Goal: Task Accomplishment & Management: Manage account settings

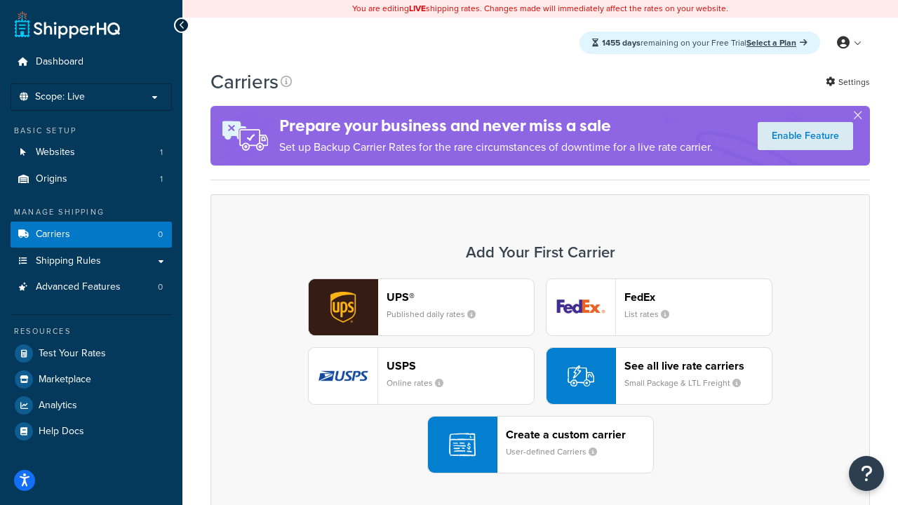
click at [540, 376] on div "UPS® Published daily rates FedEx List rates USPS Online rates See all live rate…" at bounding box center [540, 376] width 630 height 195
click at [698, 297] on header "FedEx" at bounding box center [697, 296] width 147 height 13
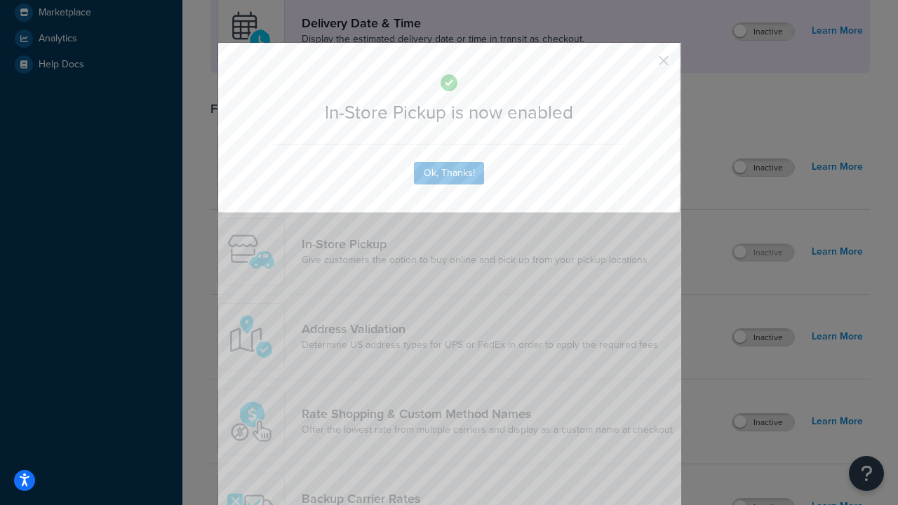
scroll to position [394, 0]
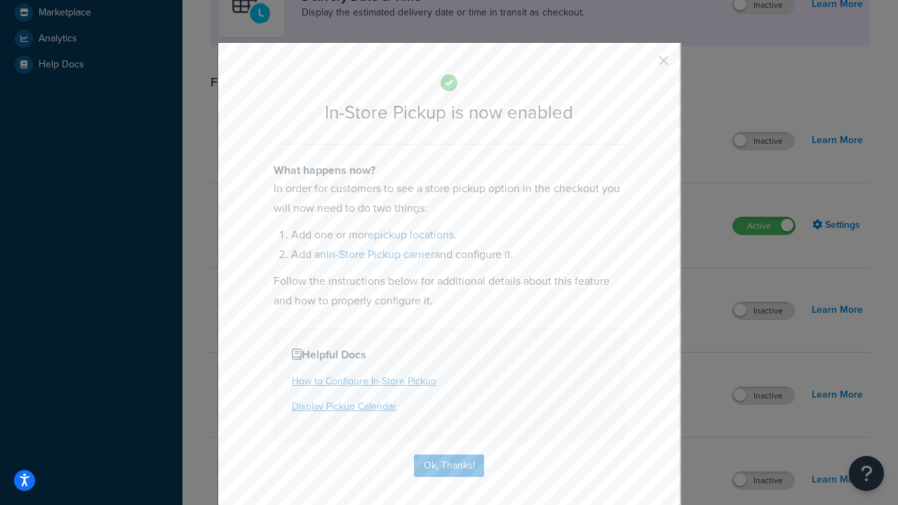
click at [643, 65] on button "button" at bounding box center [643, 66] width 4 height 4
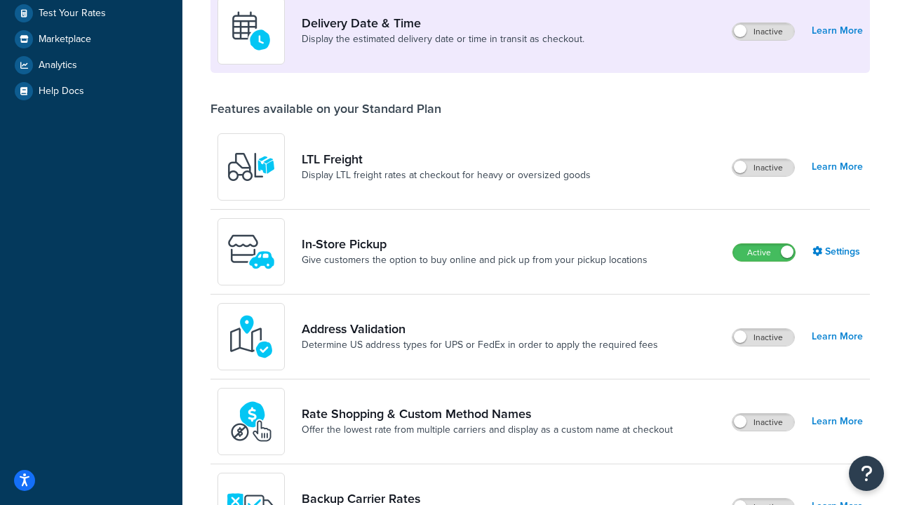
click at [764, 253] on label "Active" at bounding box center [764, 252] width 62 height 17
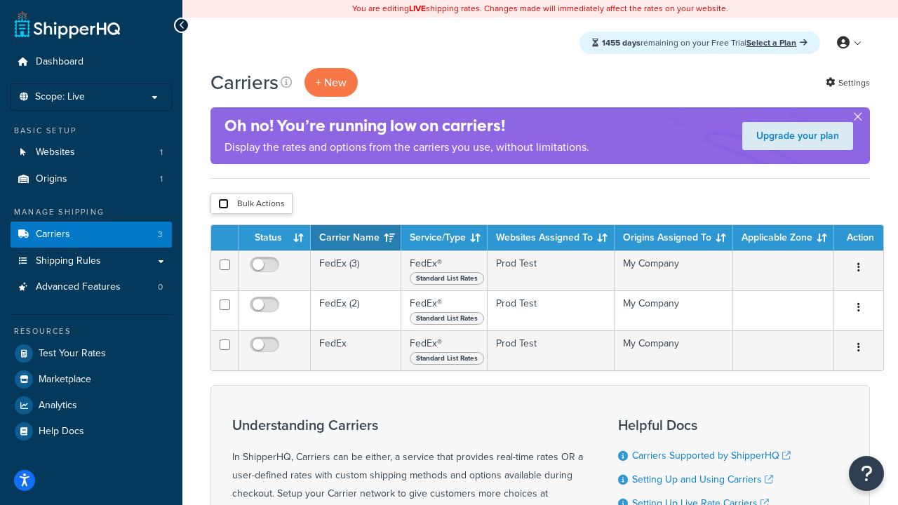
click at [223, 203] on input "checkbox" at bounding box center [223, 204] width 11 height 11
checkbox input "true"
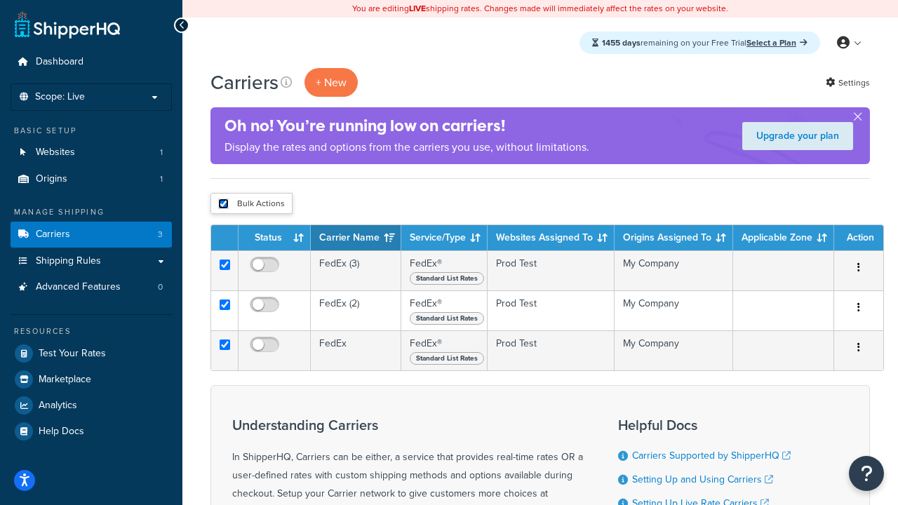
click at [0, 0] on button "Delete" at bounding box center [0, 0] width 0 height 0
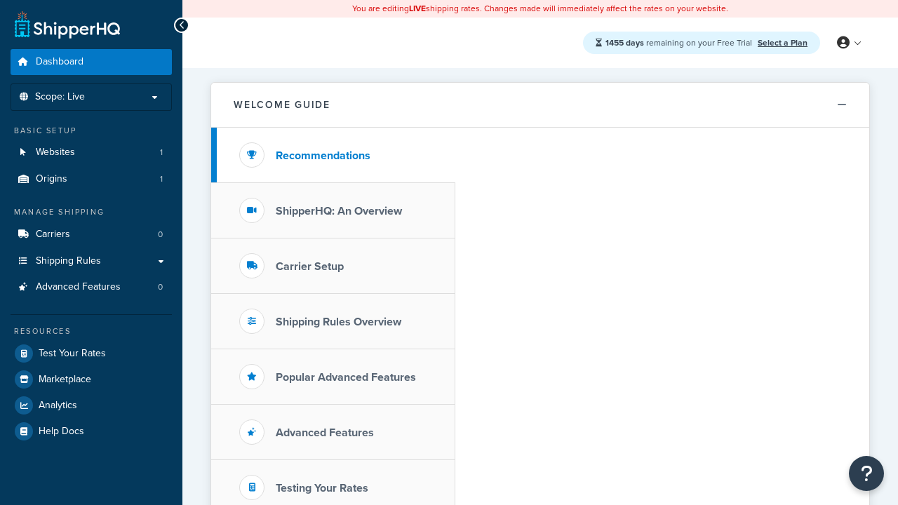
click at [782, 43] on link "Select a Plan" at bounding box center [783, 42] width 50 height 13
